Goal: Transaction & Acquisition: Purchase product/service

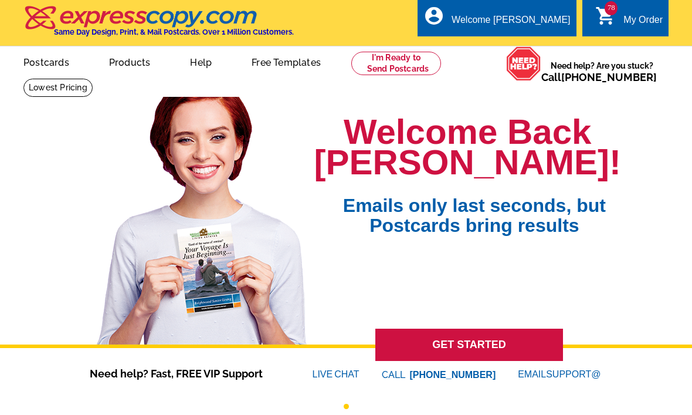
click at [504, 20] on link "78 shopping_cart My Order" at bounding box center [628, 20] width 67 height 15
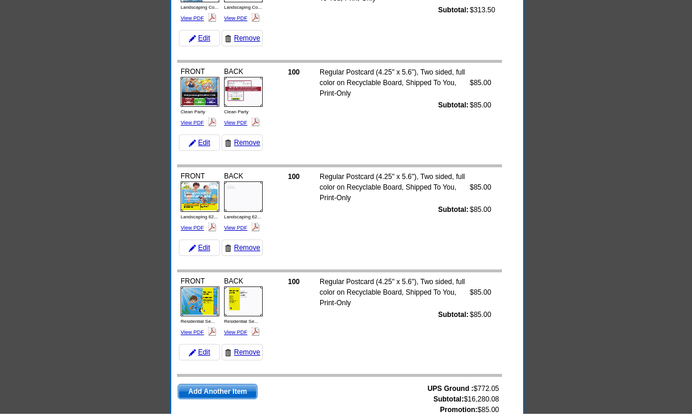
scroll to position [7917, 0]
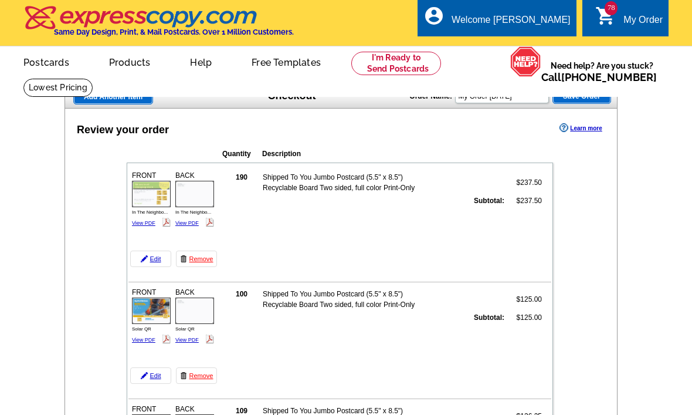
click at [147, 233] on div "FRONT In The Neighbo... View PDF BACK" at bounding box center [173, 201] width 87 height 67
click at [145, 220] on link "View PDF" at bounding box center [143, 223] width 23 height 6
click at [186, 224] on link "View PDF" at bounding box center [186, 223] width 23 height 6
click at [137, 342] on link "View PDF" at bounding box center [143, 340] width 23 height 6
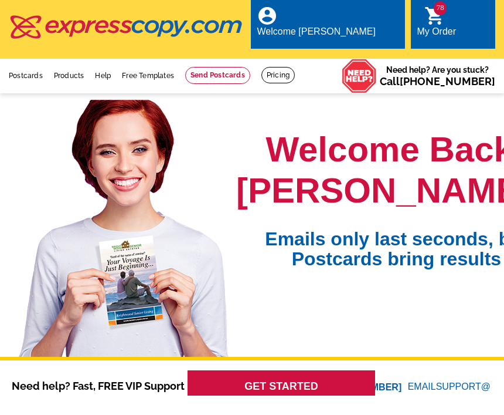
click at [456, 26] on div "My Order" at bounding box center [436, 34] width 39 height 16
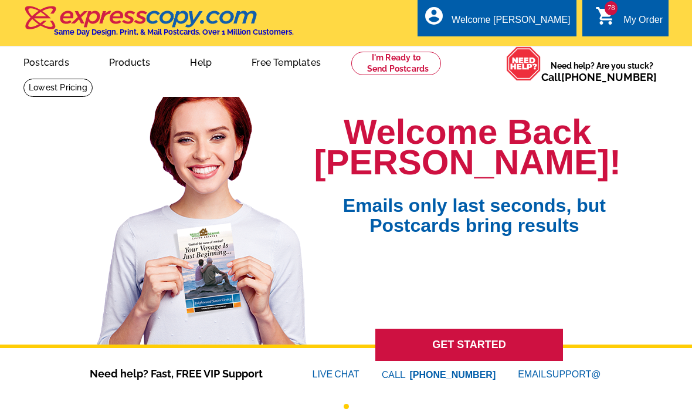
click at [617, 25] on link "78 shopping_cart My Order" at bounding box center [628, 20] width 67 height 15
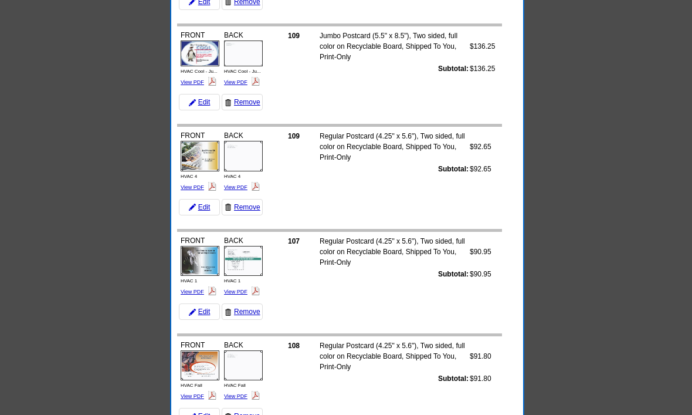
scroll to position [2457, 0]
click at [199, 185] on link "View PDF" at bounding box center [192, 188] width 23 height 6
click at [241, 181] on div "BACK HVAC 4 View PDF" at bounding box center [243, 160] width 42 height 65
click at [252, 188] on img at bounding box center [255, 186] width 9 height 9
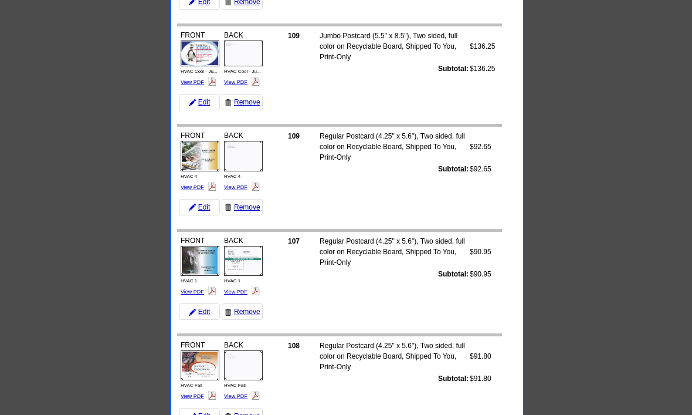
click at [253, 184] on img at bounding box center [255, 186] width 9 height 9
click at [243, 189] on link "View PDF" at bounding box center [235, 187] width 23 height 6
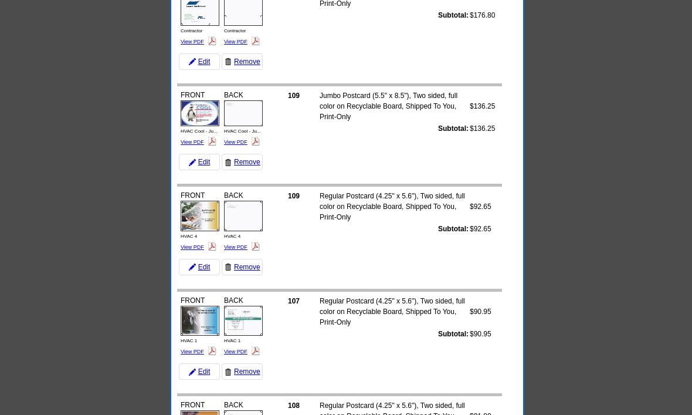
scroll to position [2399, 0]
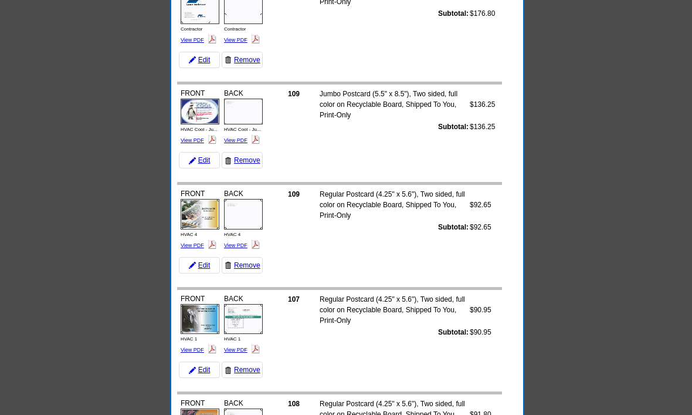
click at [189, 347] on link "View PDF" at bounding box center [192, 350] width 23 height 6
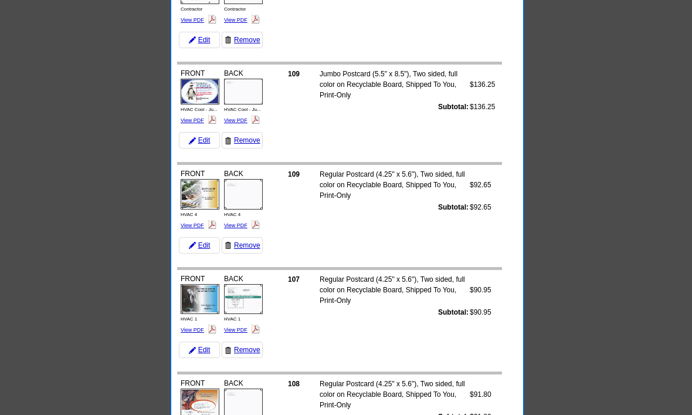
click at [243, 311] on img at bounding box center [243, 299] width 39 height 30
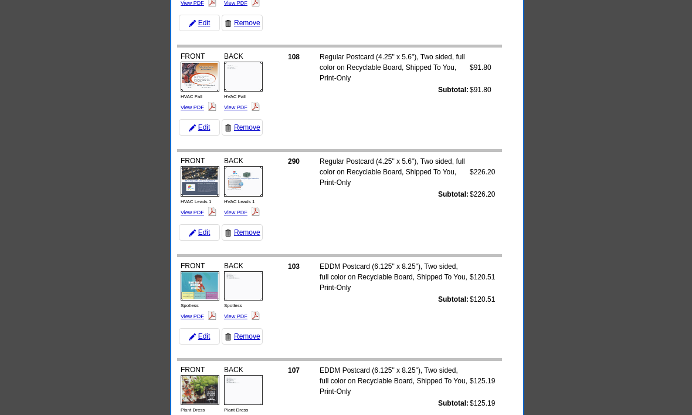
scroll to position [2745, 0]
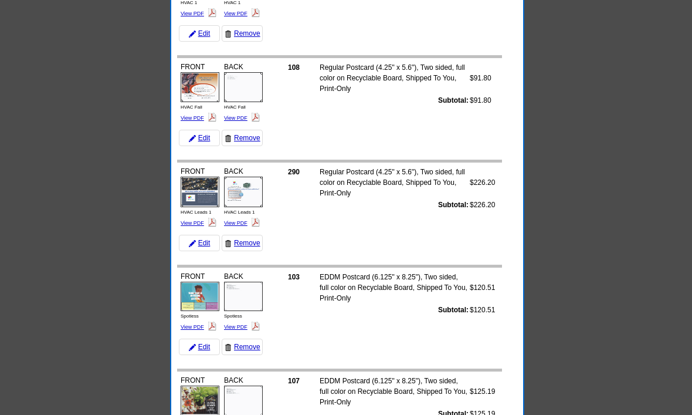
scroll to position [2736, 0]
click at [198, 115] on link "View PDF" at bounding box center [192, 117] width 23 height 6
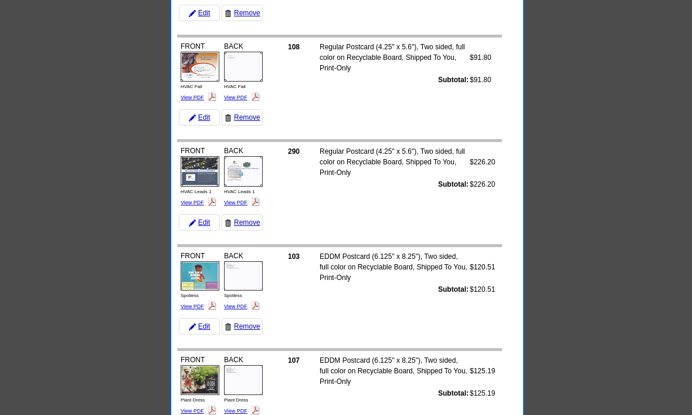
scroll to position [1860, 0]
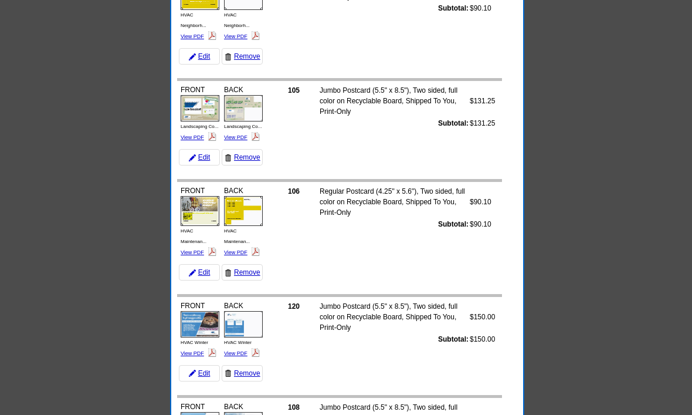
click at [237, 106] on img at bounding box center [243, 108] width 39 height 26
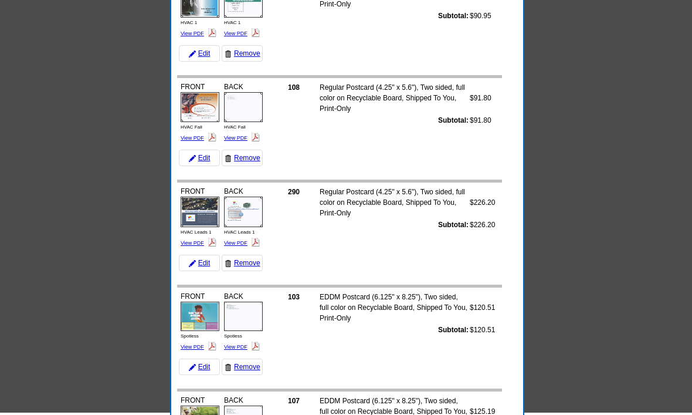
scroll to position [2716, 0]
click at [232, 131] on div "BACK HVAC Fall View PDF" at bounding box center [243, 111] width 42 height 65
click at [228, 140] on link "View PDF" at bounding box center [235, 137] width 23 height 6
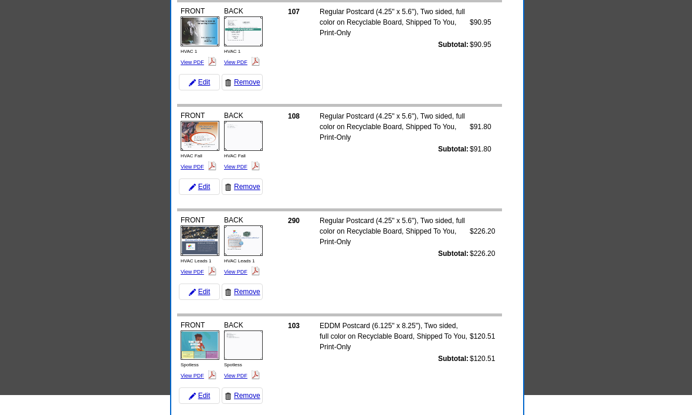
scroll to position [2687, 0]
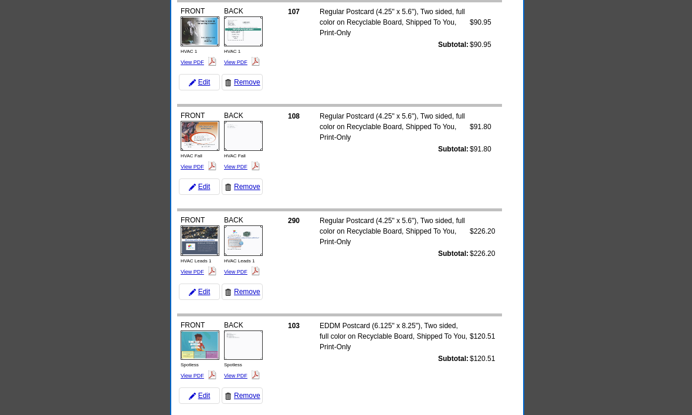
click at [195, 269] on link "View PDF" at bounding box center [192, 272] width 23 height 6
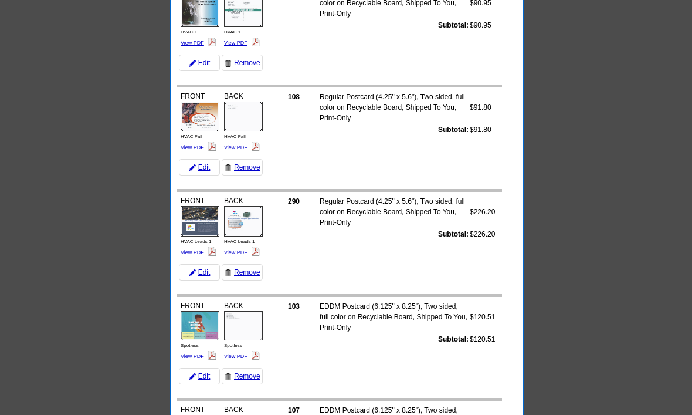
click at [242, 249] on link "View PDF" at bounding box center [235, 252] width 23 height 6
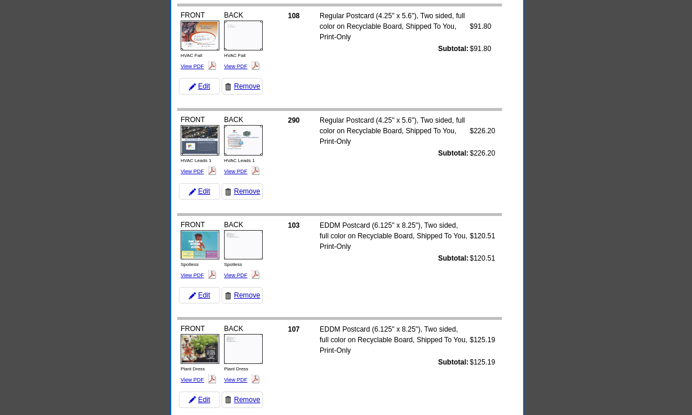
scroll to position [2781, 0]
